Goal: Transaction & Acquisition: Purchase product/service

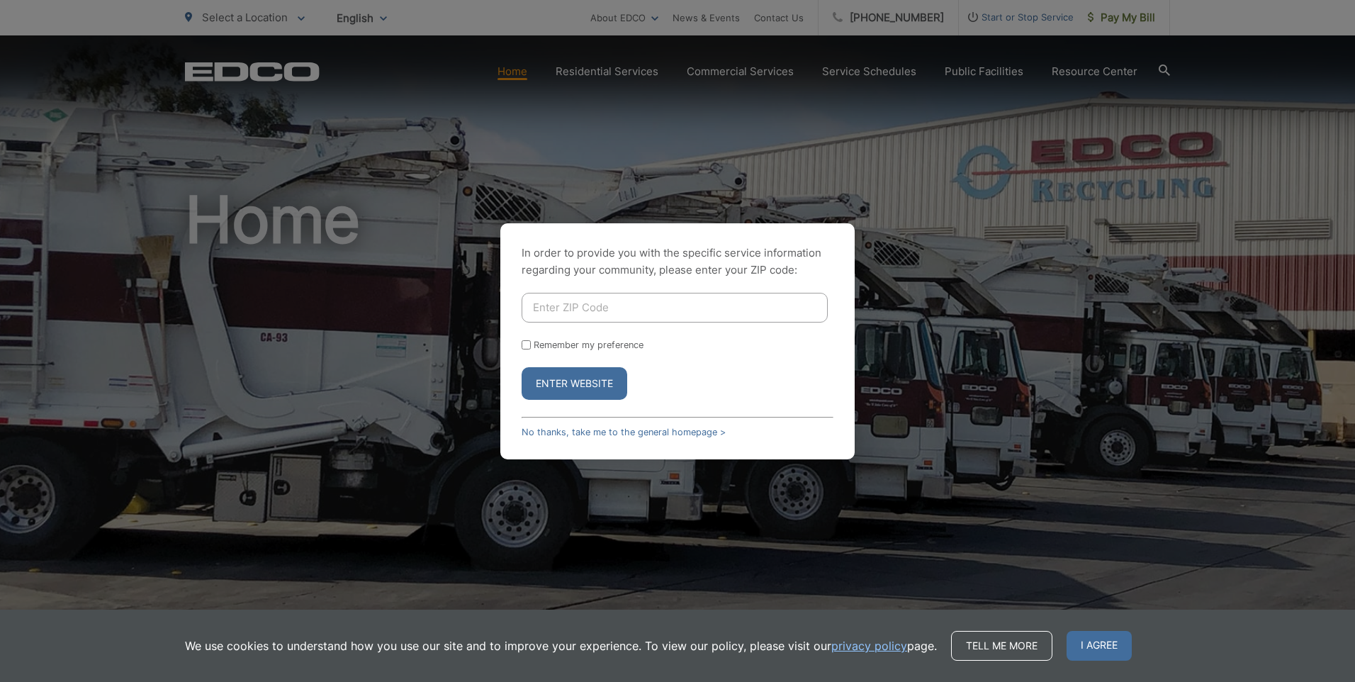
click at [611, 312] on input "Enter ZIP Code" at bounding box center [674, 308] width 306 height 30
type input "92024"
click at [594, 383] on button "Enter Website" at bounding box center [574, 383] width 106 height 33
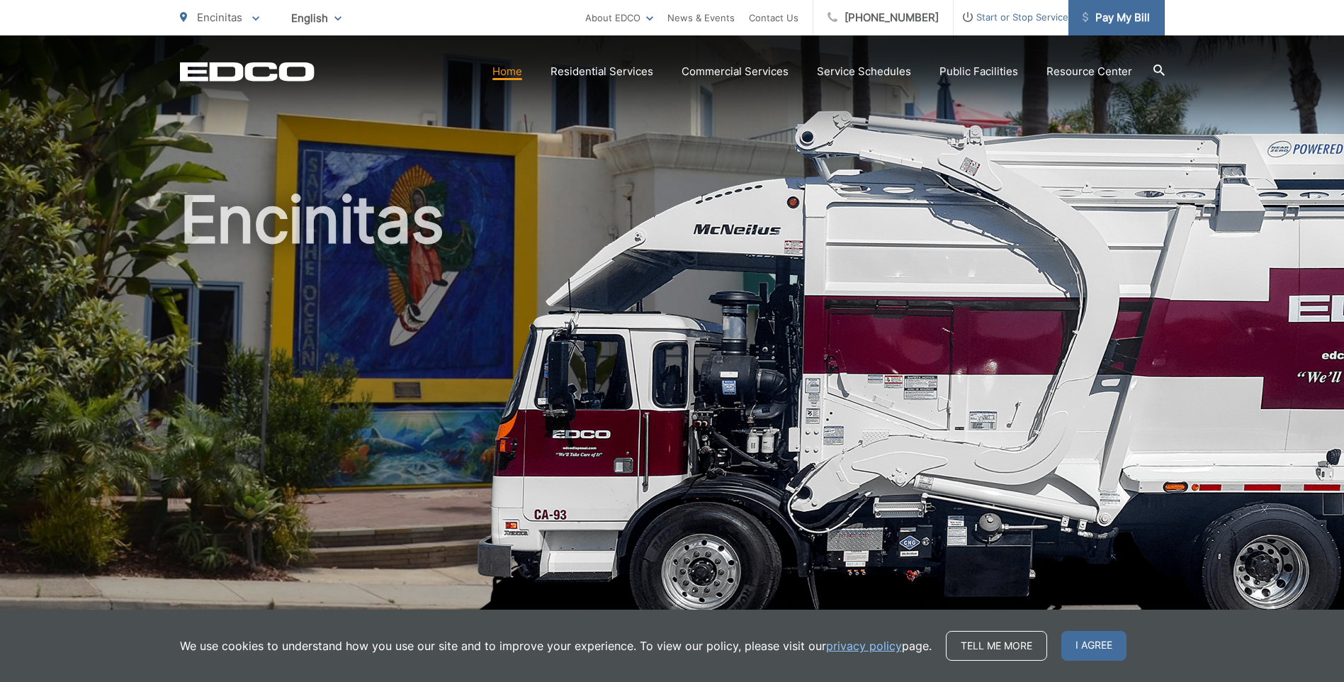
click at [1136, 16] on span "Pay My Bill" at bounding box center [1116, 17] width 67 height 17
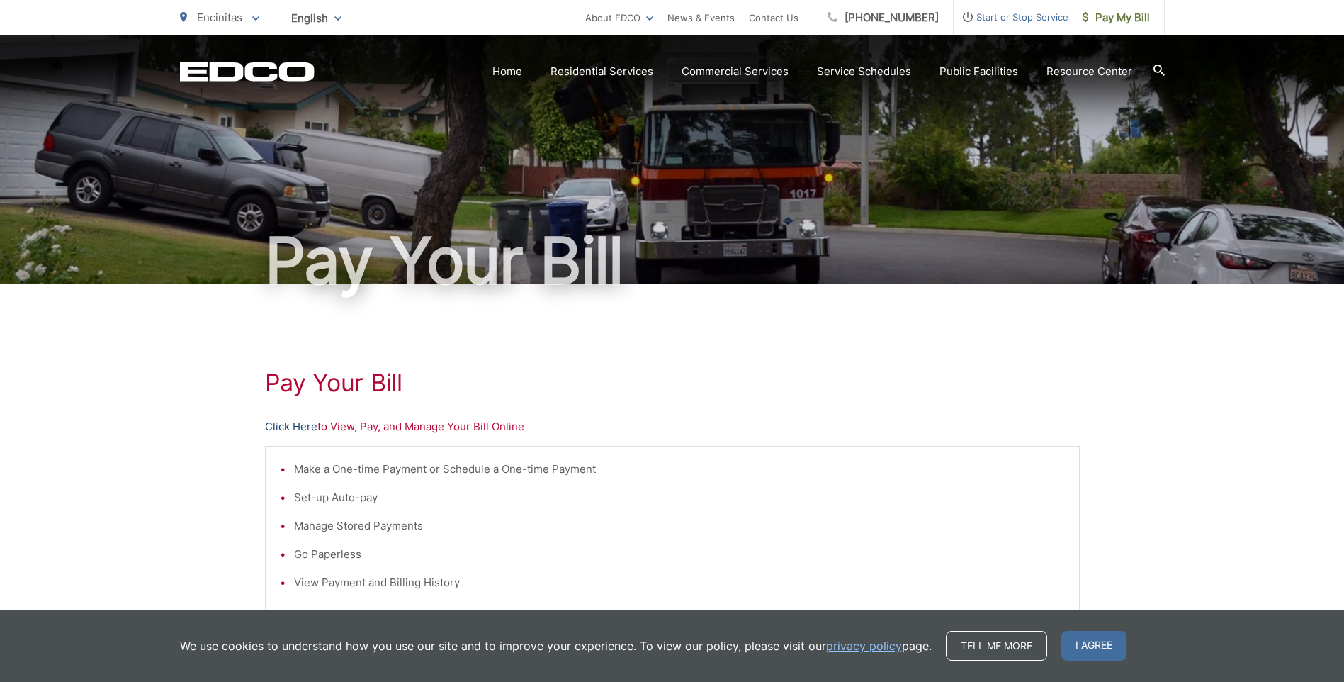
click at [271, 426] on link "Click Here" at bounding box center [291, 426] width 52 height 17
